Goal: Find specific page/section: Find specific page/section

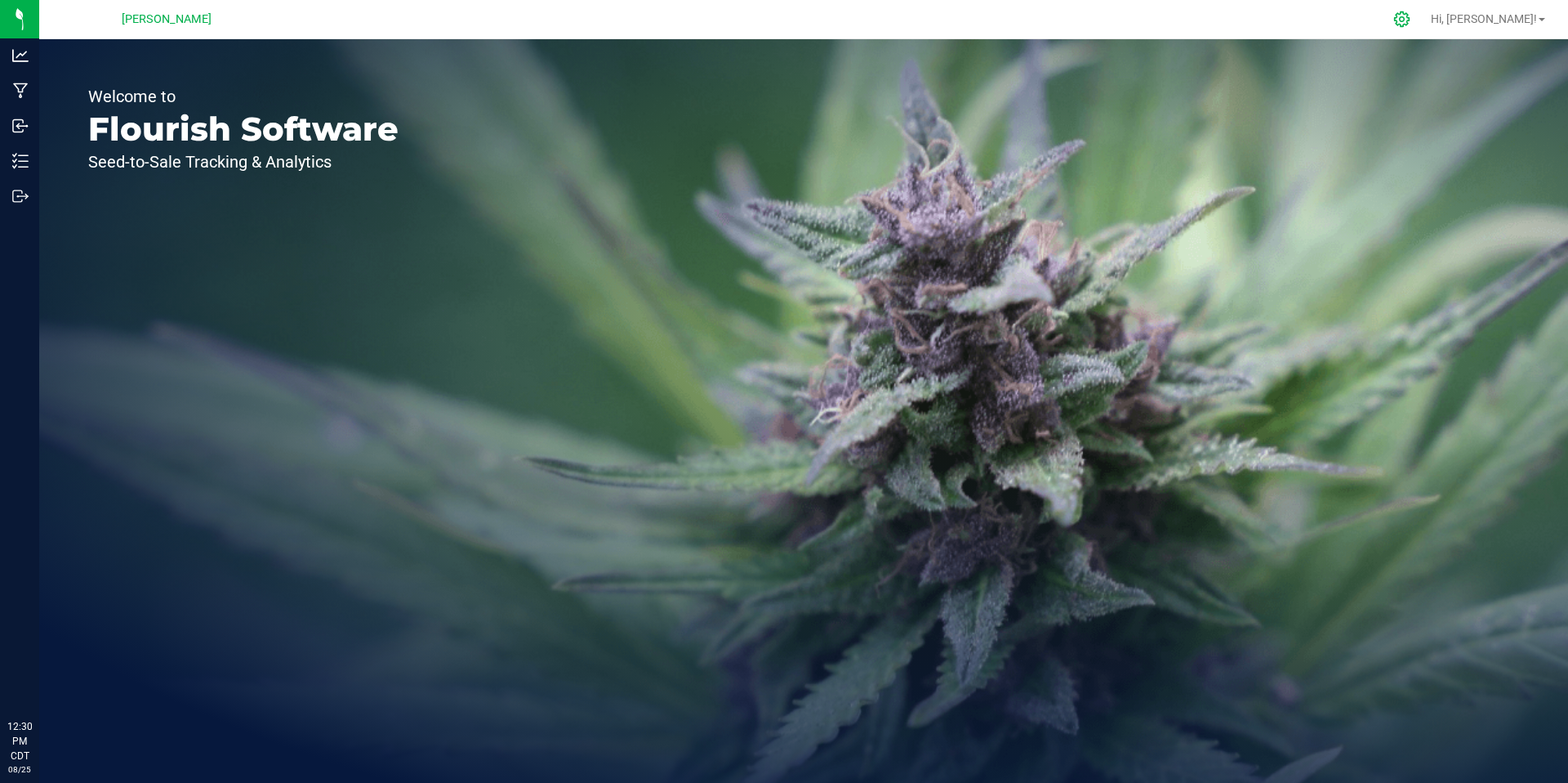
click at [1423, 29] on div at bounding box center [1402, 19] width 41 height 35
click at [1413, 21] on div at bounding box center [1402, 19] width 23 height 17
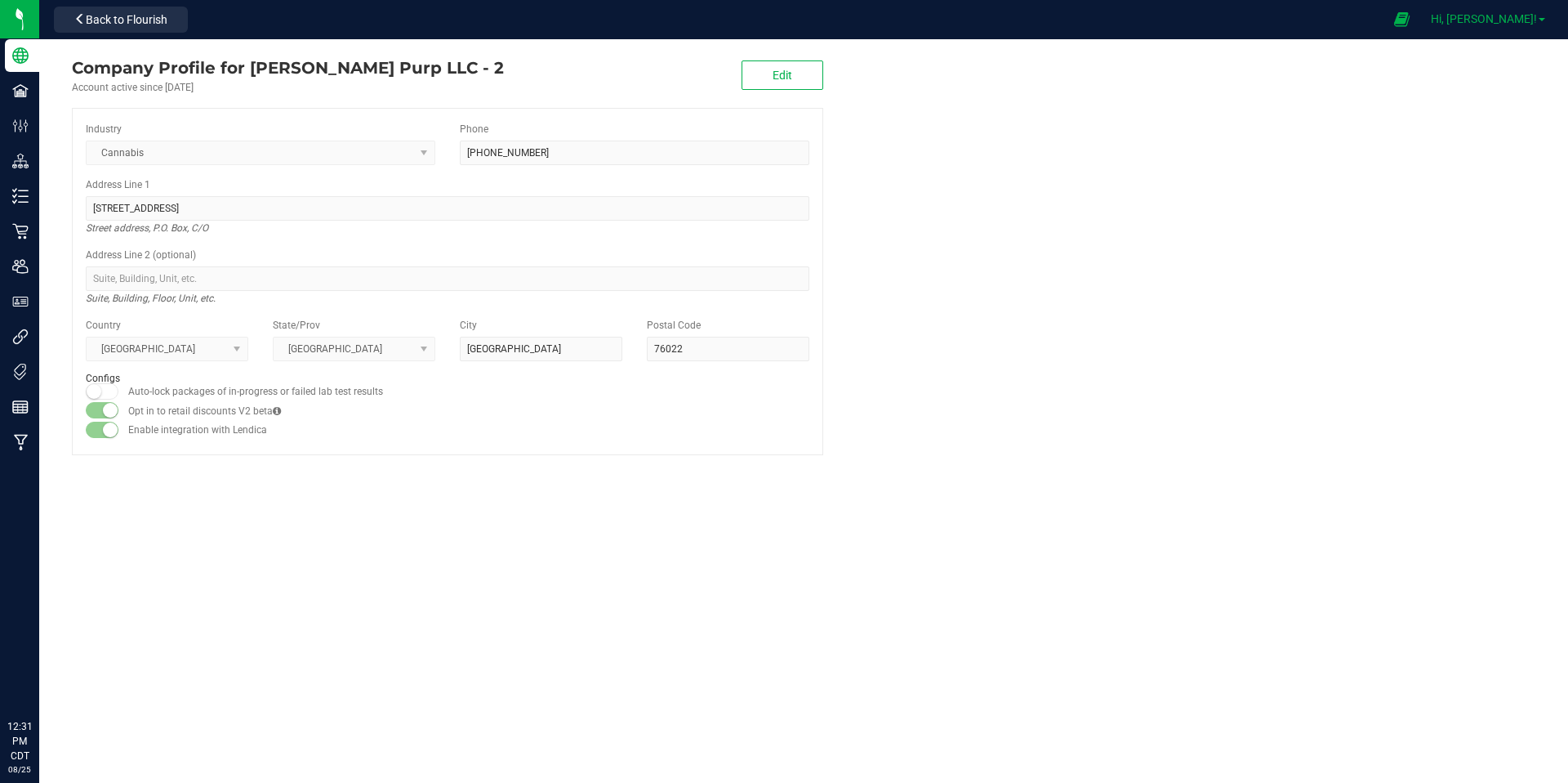
click at [1489, 20] on span "Hi, [PERSON_NAME]!" at bounding box center [1483, 18] width 106 height 13
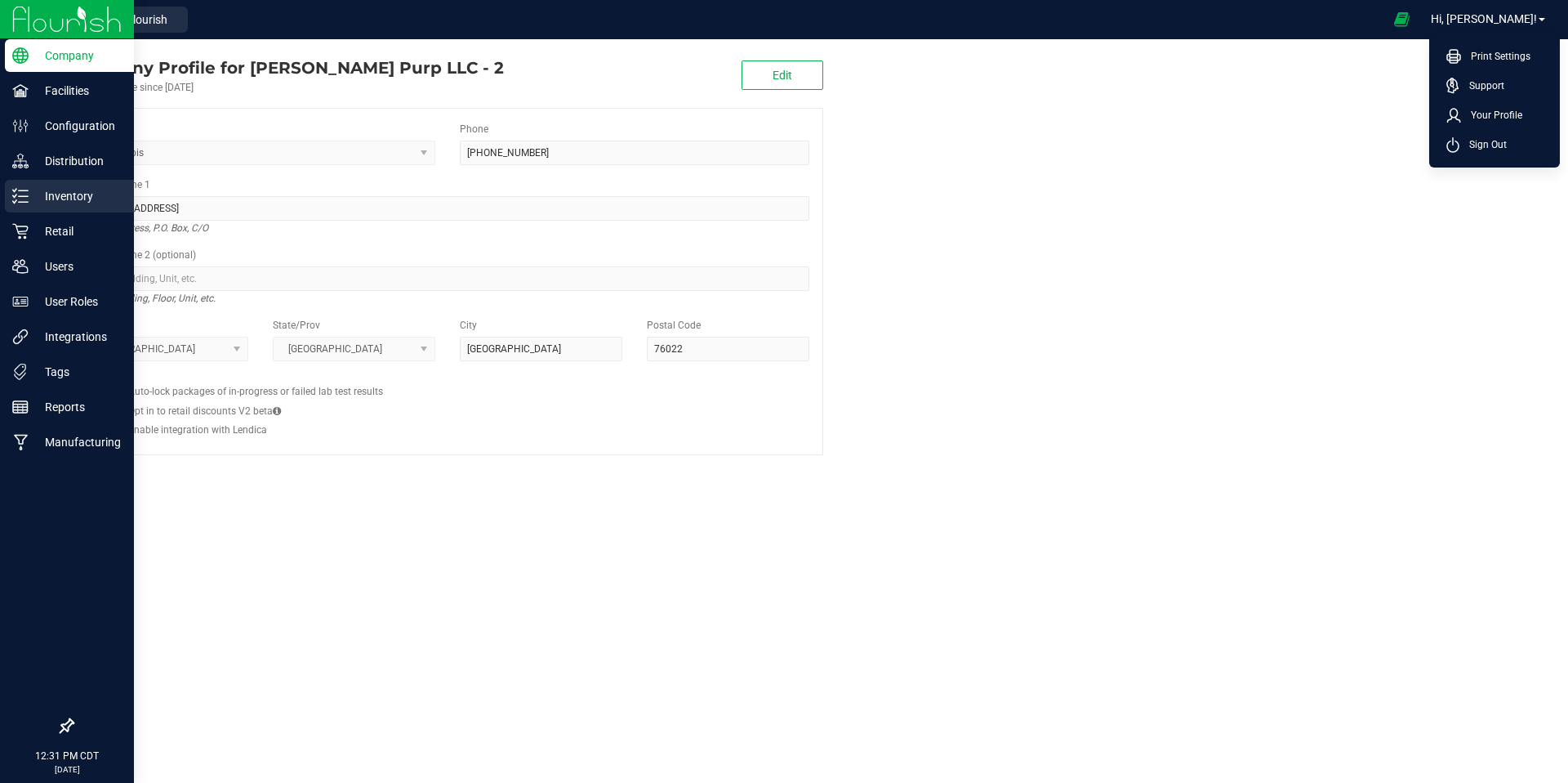
click at [43, 193] on p "Inventory" at bounding box center [77, 196] width 98 height 20
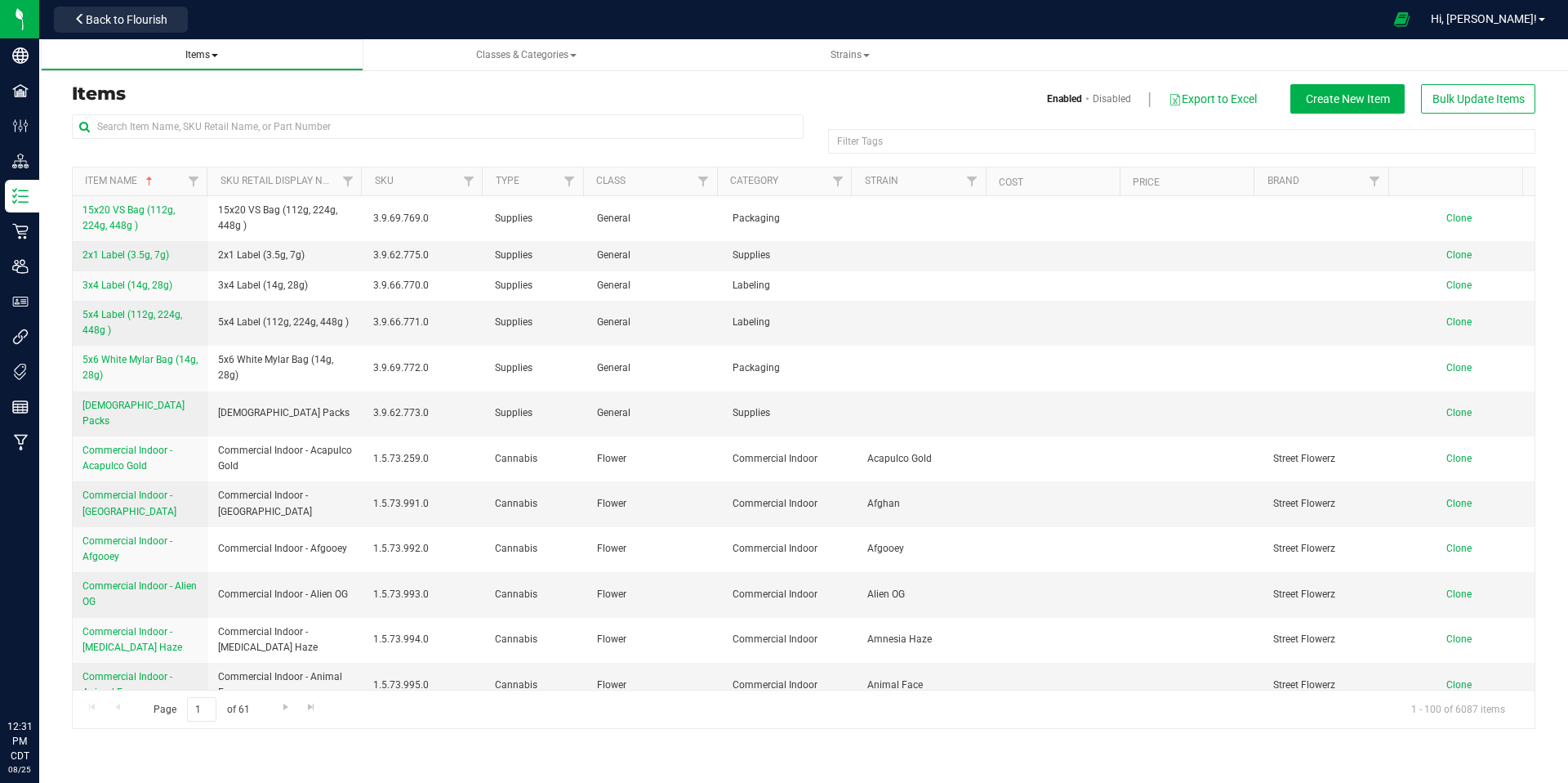
click at [215, 64] on link "Items" at bounding box center [202, 55] width 323 height 32
click at [214, 57] on span "Items" at bounding box center [202, 55] width 33 height 12
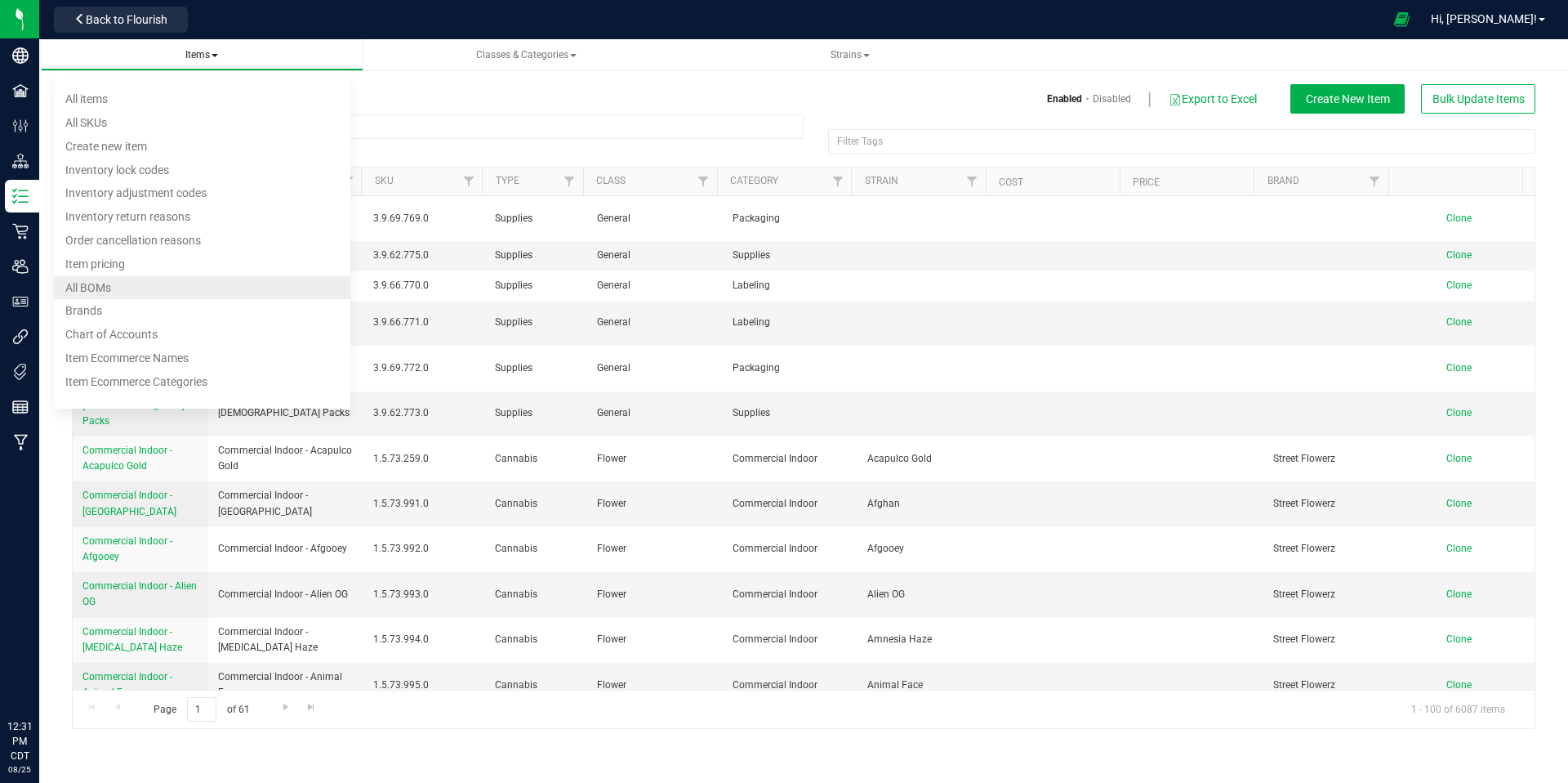
click at [116, 289] on li "All BOMs" at bounding box center [202, 288] width 296 height 24
